Goal: Task Accomplishment & Management: Use online tool/utility

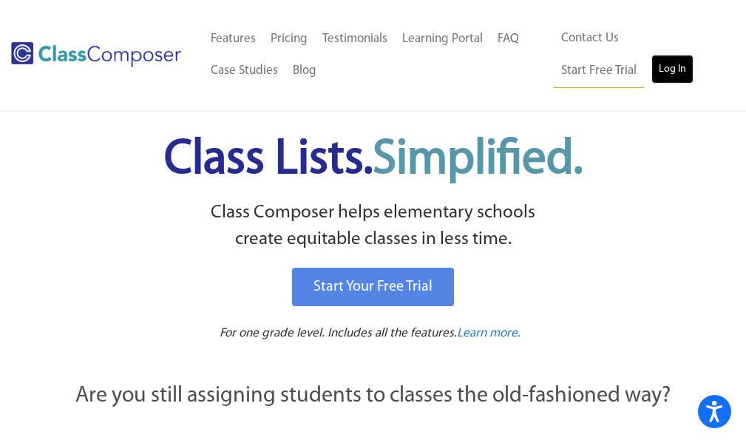
click at [651, 78] on link "Log In" at bounding box center [672, 70] width 42 height 30
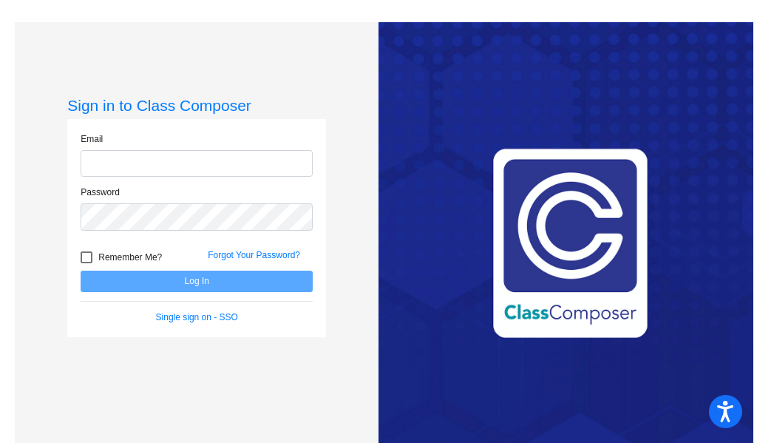
type input "[EMAIL_ADDRESS][DOMAIN_NAME]"
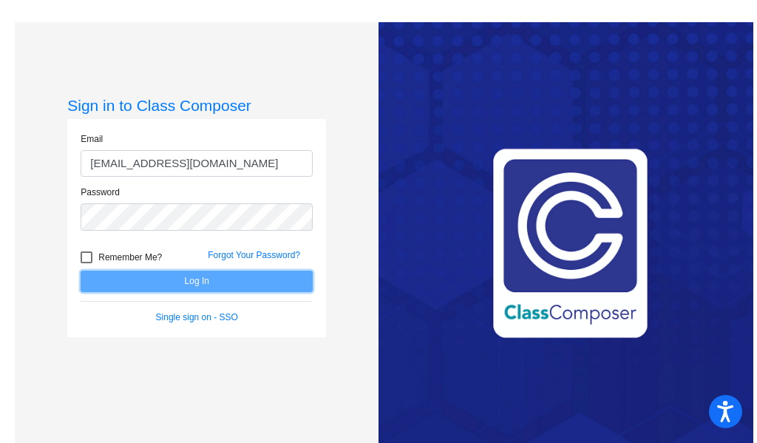
click at [174, 291] on button "Log In" at bounding box center [197, 281] width 232 height 21
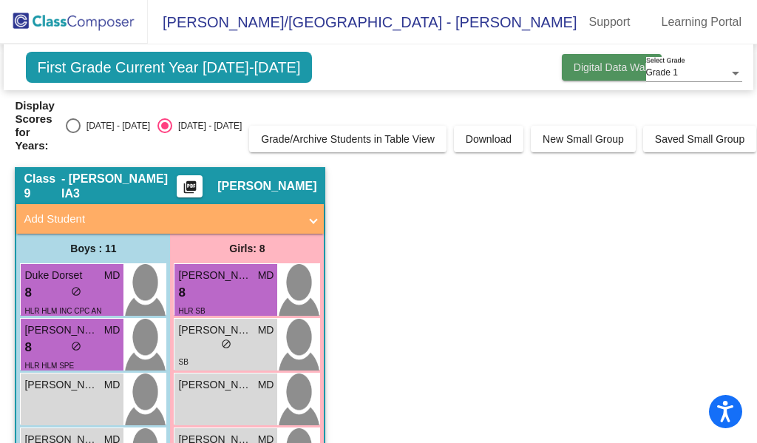
click at [589, 81] on button "Digital Data Wall" at bounding box center [612, 67] width 100 height 27
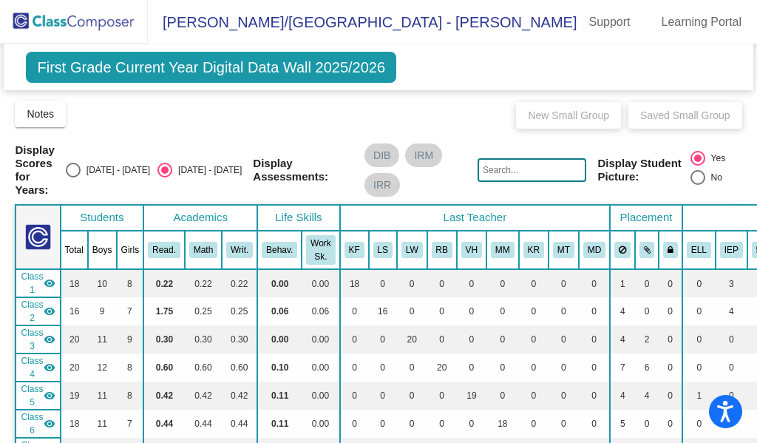
click at [73, 170] on div "Select an option" at bounding box center [73, 170] width 0 height 0
click at [73, 177] on input "[DATE] - [DATE]" at bounding box center [72, 177] width 1 height 1
radio input "true"
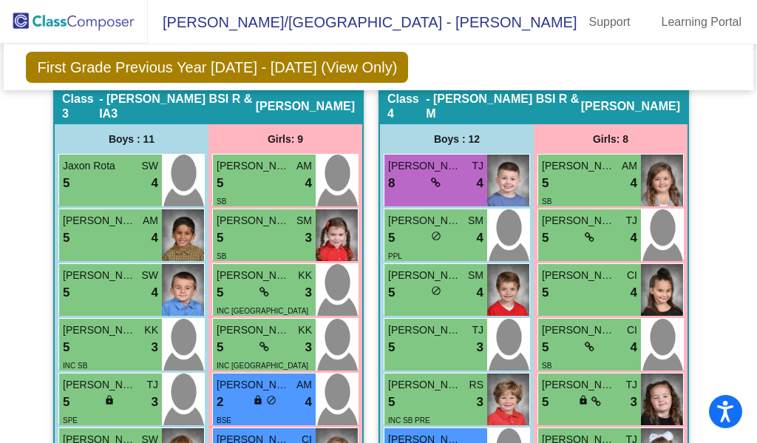
scroll to position [1035, 0]
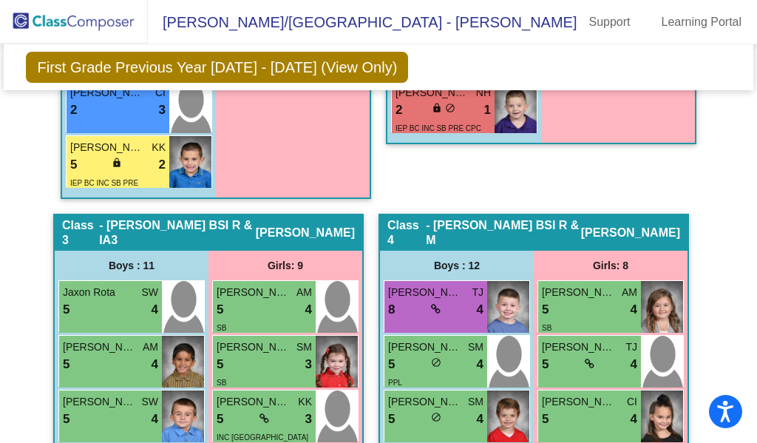
drag, startPoint x: 34, startPoint y: 190, endPoint x: 435, endPoint y: 198, distance: 400.9
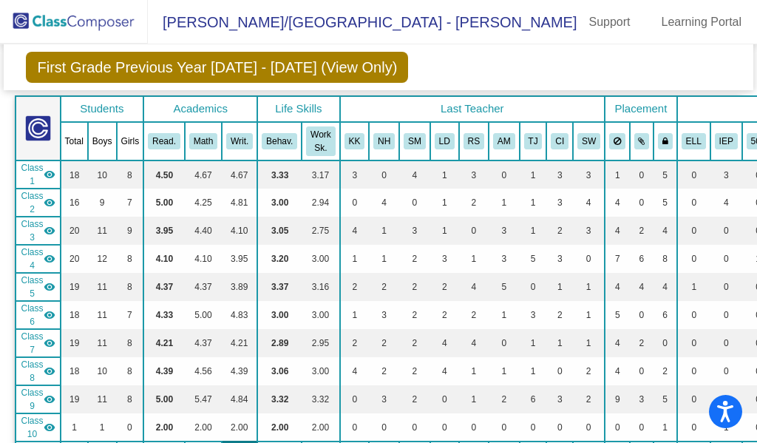
scroll to position [0, 0]
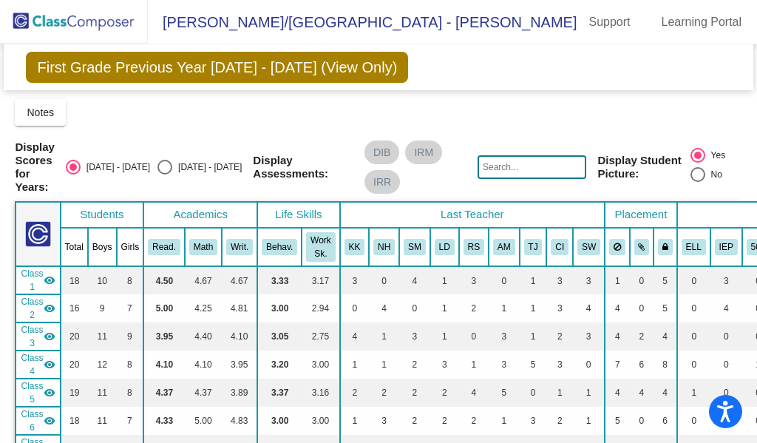
click at [44, 23] on img at bounding box center [74, 22] width 148 height 44
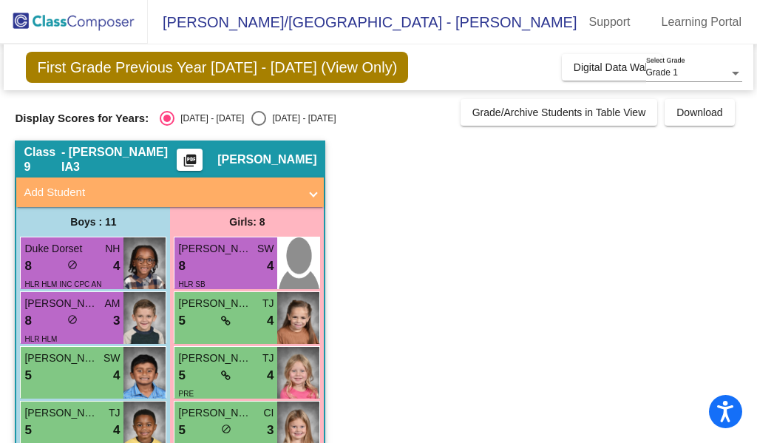
scroll to position [296, 0]
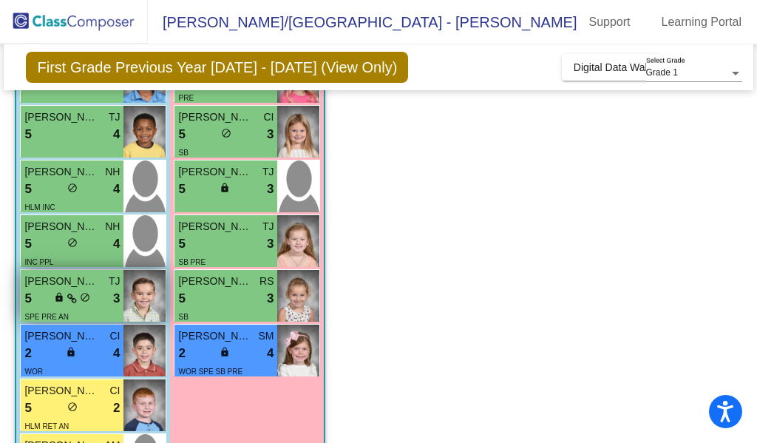
click at [118, 322] on div "SPE PRE AN" at bounding box center [71, 316] width 95 height 16
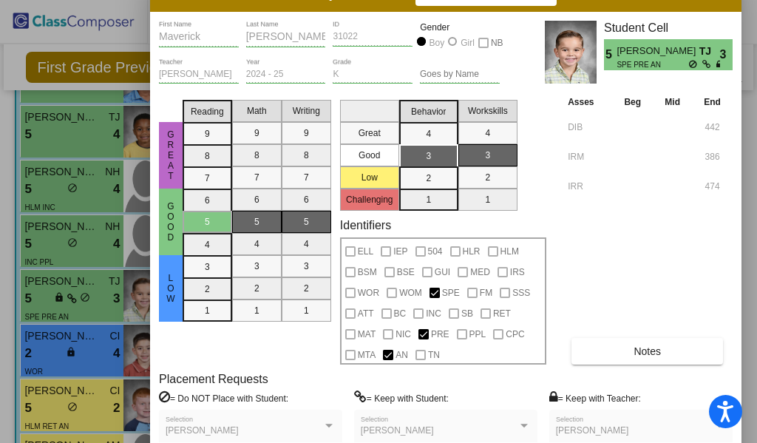
drag, startPoint x: 566, startPoint y: 7, endPoint x: 373, endPoint y: 3, distance: 193.8
